Goal: Task Accomplishment & Management: Manage account settings

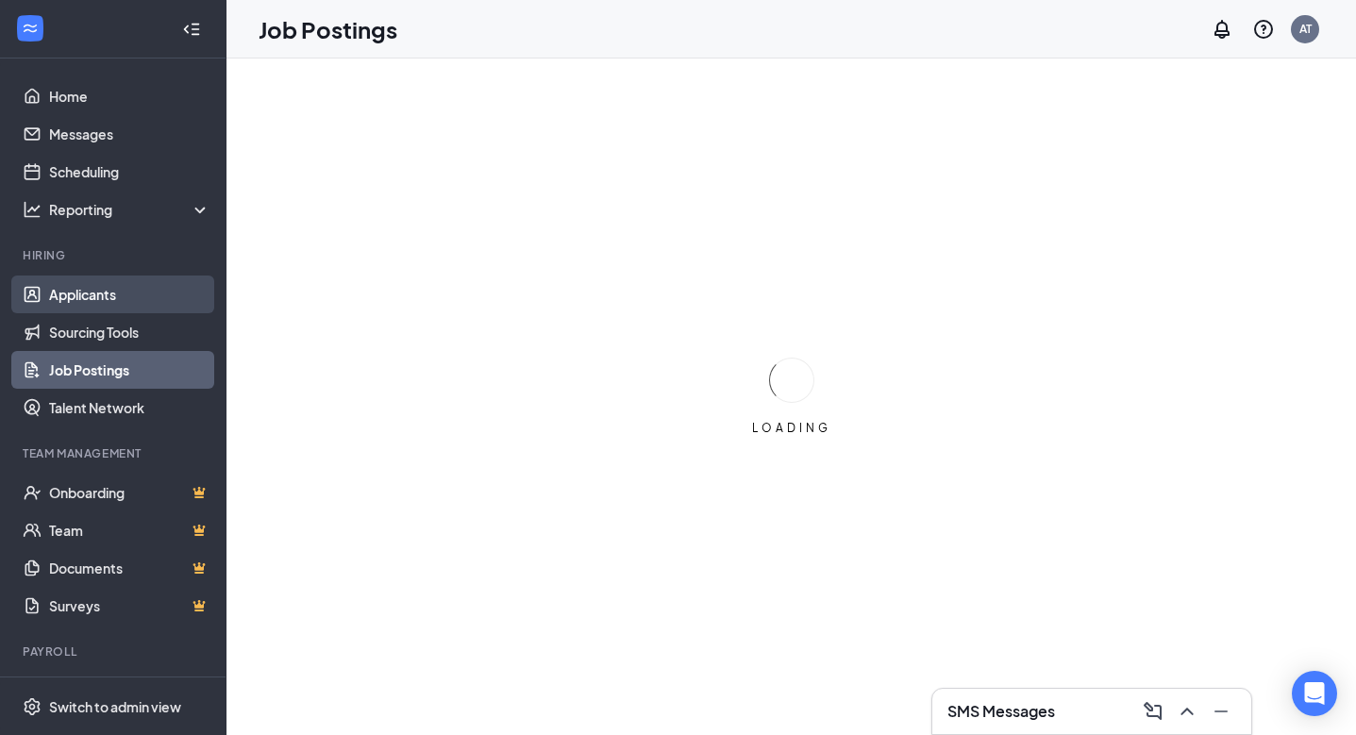
click at [92, 289] on link "Applicants" at bounding box center [129, 295] width 161 height 38
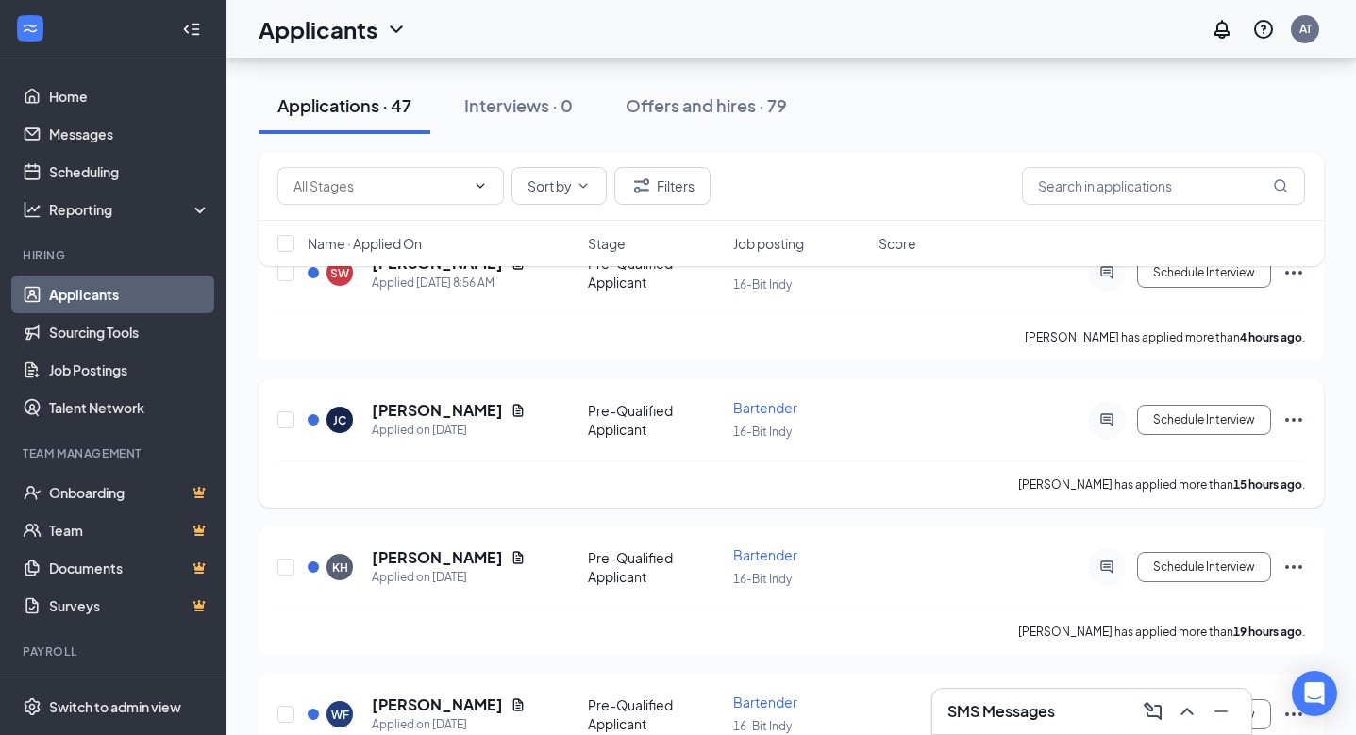
scroll to position [132, 0]
click at [90, 388] on link "Job Postings" at bounding box center [129, 370] width 161 height 38
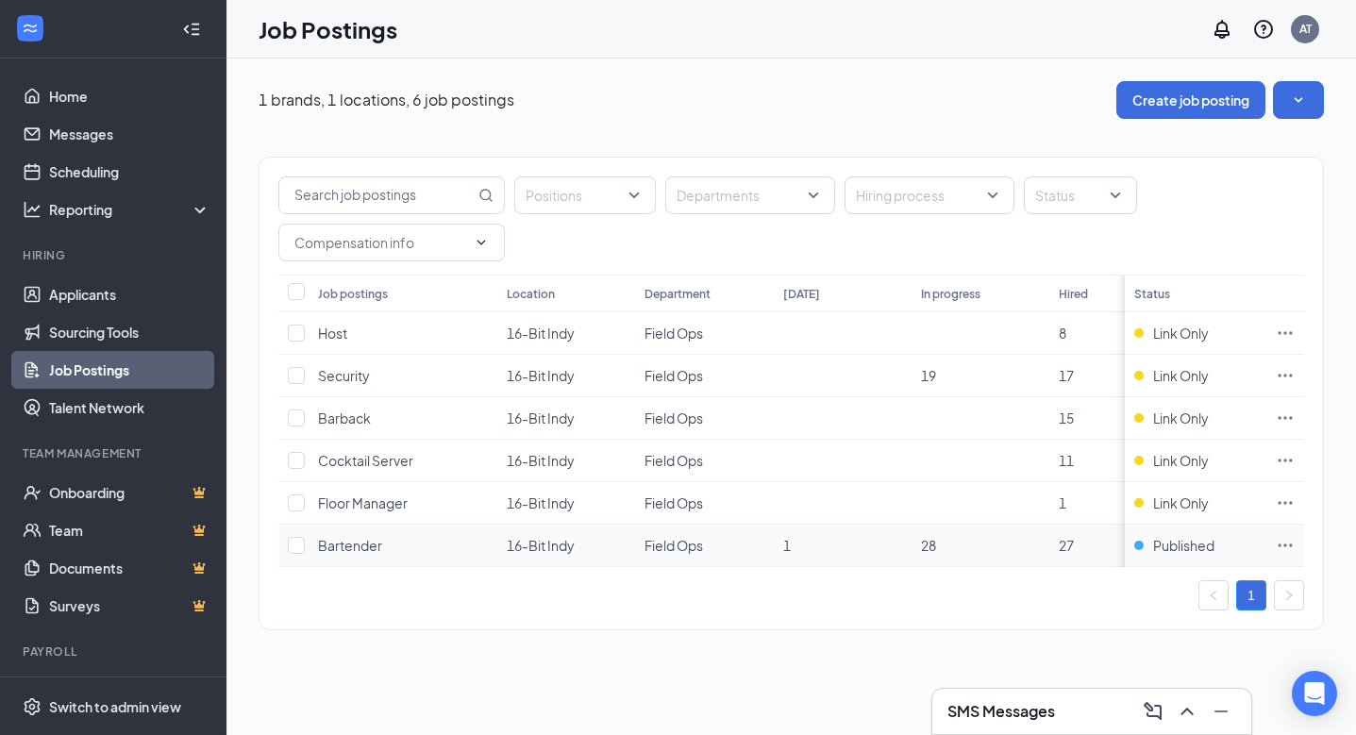
click at [1284, 547] on icon "Ellipses" at bounding box center [1285, 545] width 19 height 19
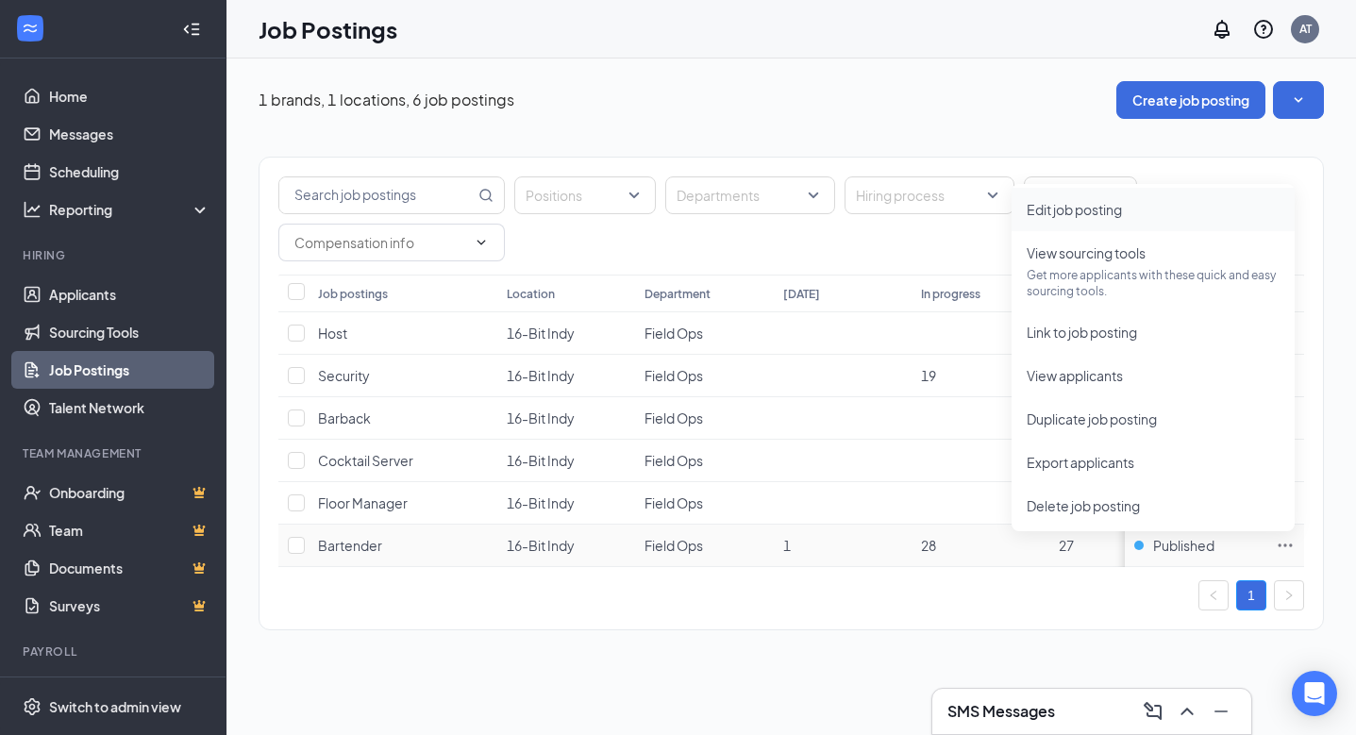
click at [1077, 220] on li "Edit job posting" at bounding box center [1153, 209] width 283 height 43
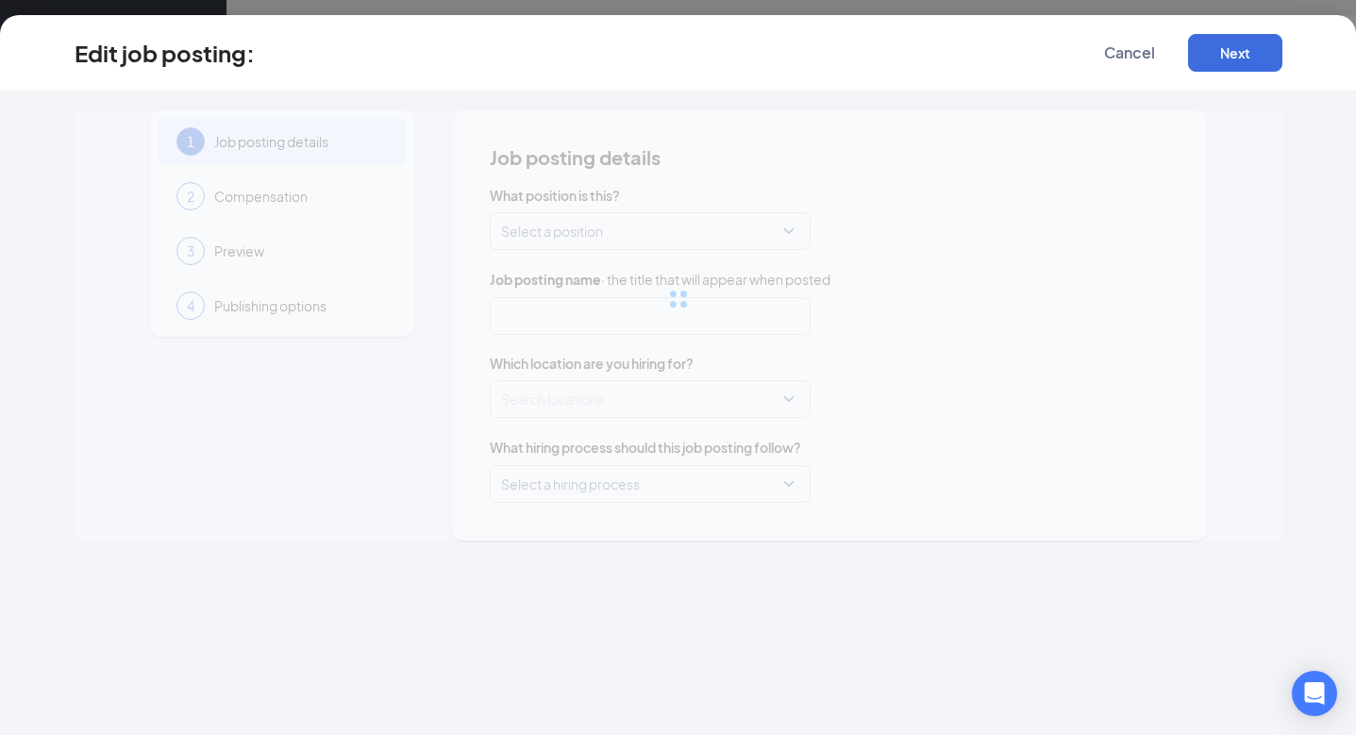
type input "Bartender"
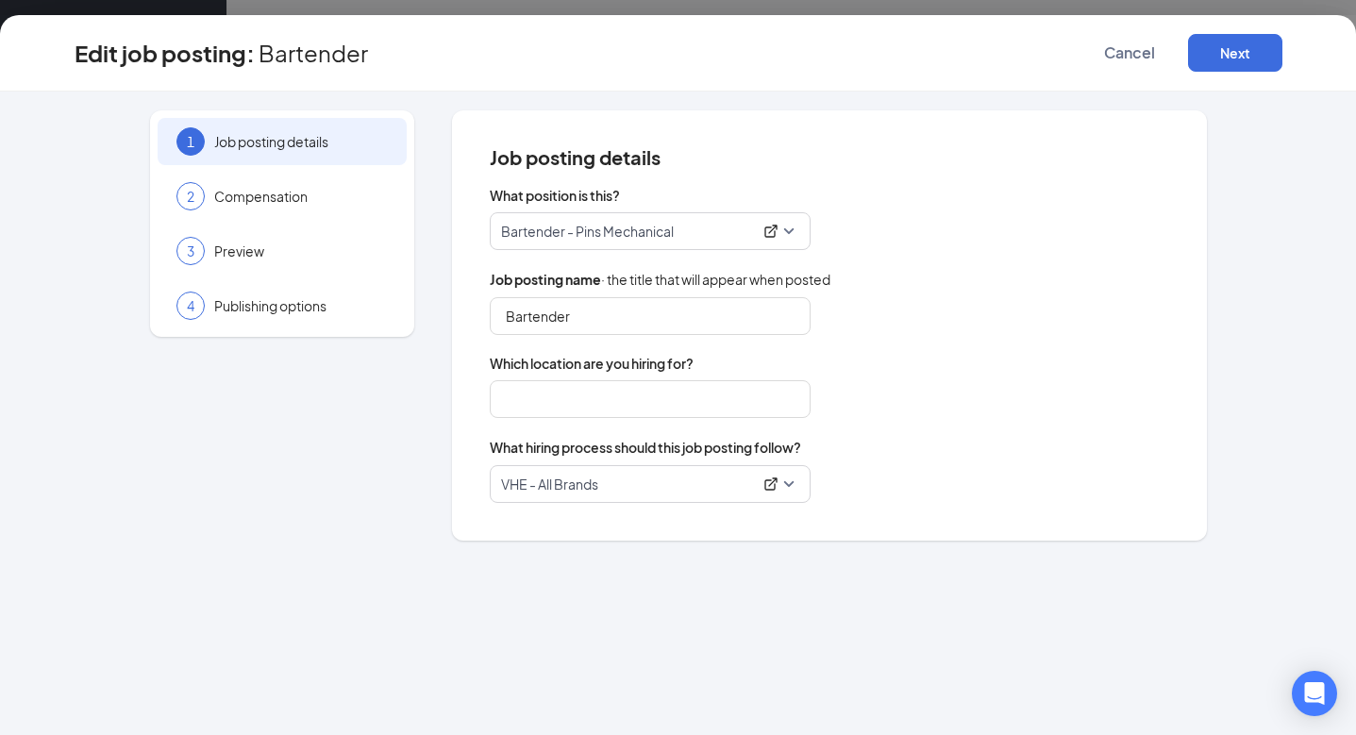
type input "16-Bit Indy"
click at [360, 303] on span "Publishing options" at bounding box center [301, 305] width 174 height 19
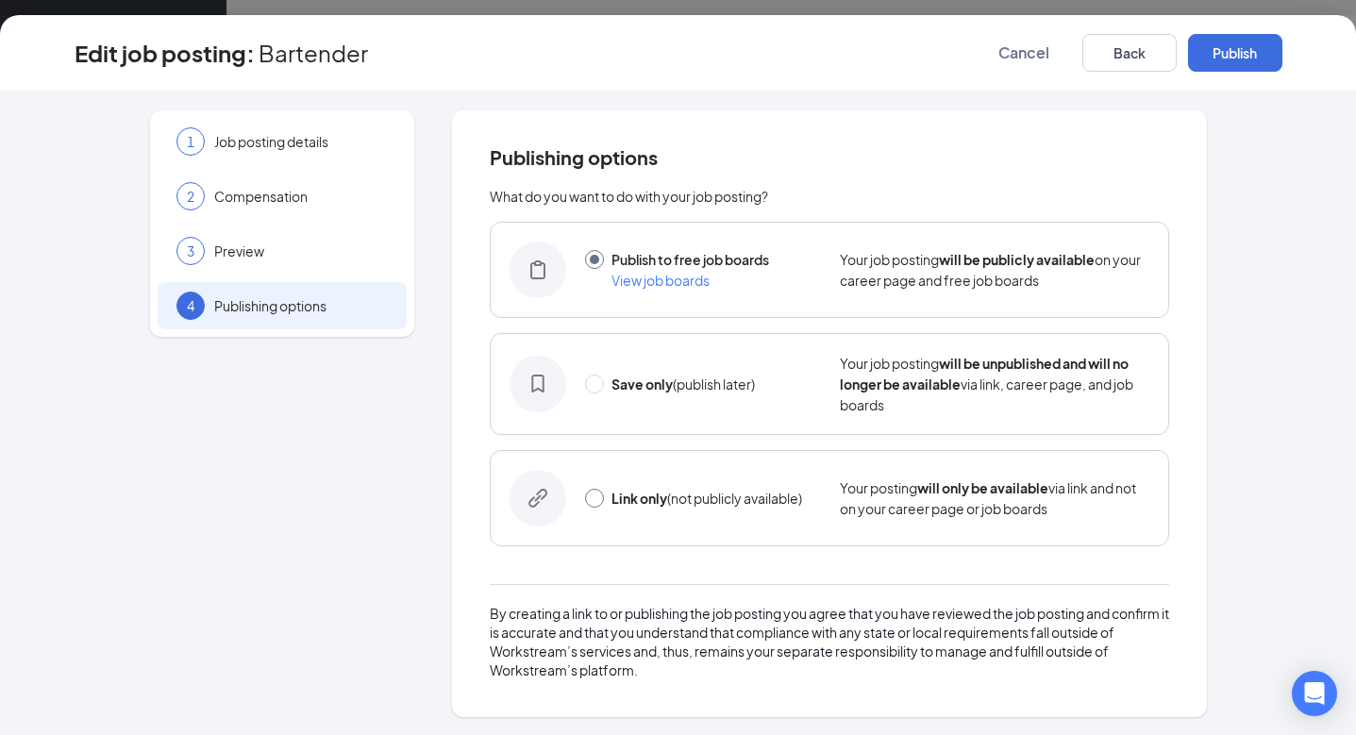
click at [592, 499] on input "radio" at bounding box center [594, 498] width 19 height 19
radio input "true"
radio input "false"
click at [1219, 61] on button "Link only" at bounding box center [1235, 53] width 94 height 38
